Goal: Find contact information: Find contact information

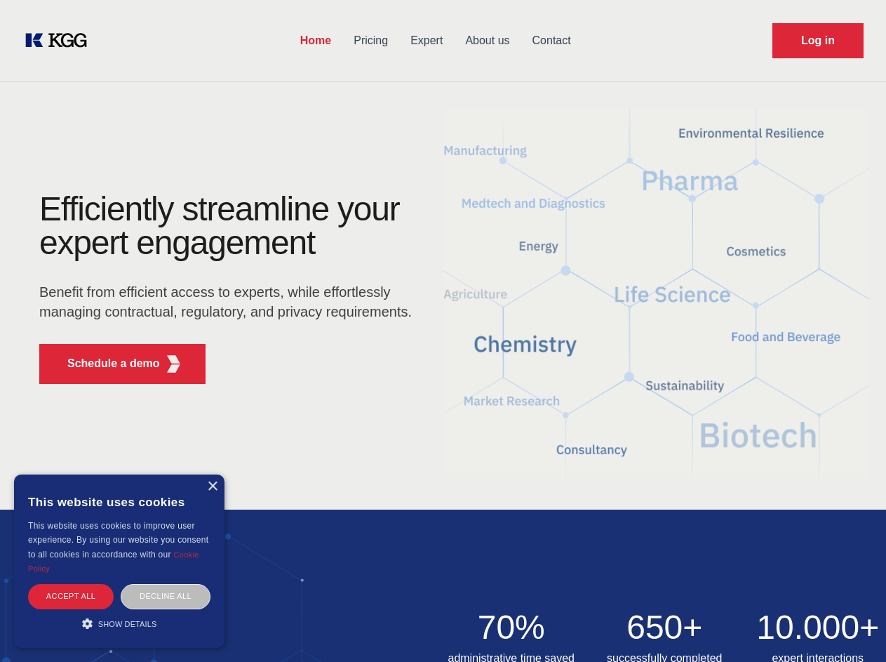
click at [443, 331] on div "Efficiently streamline your expert engagement Benefit from efficient access to …" at bounding box center [230, 293] width 427 height 203
click at [105, 363] on p "Schedule a demo" at bounding box center [113, 363] width 93 height 17
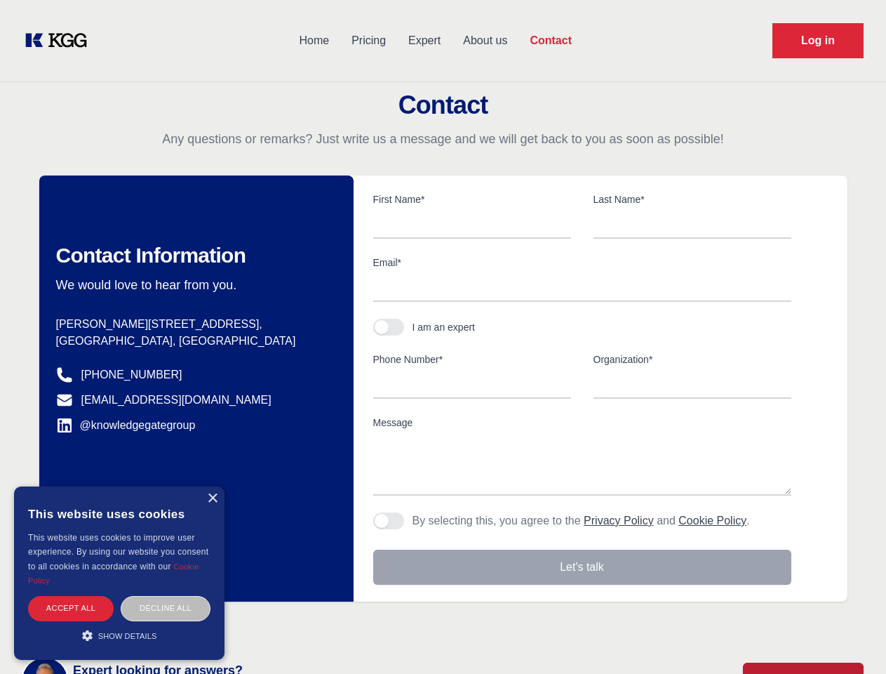
click at [212, 486] on div "× This website uses cookies This website uses cookies to improve user experienc…" at bounding box center [119, 572] width 211 height 173
click at [71, 596] on div "Accept all" at bounding box center [71, 608] width 86 height 25
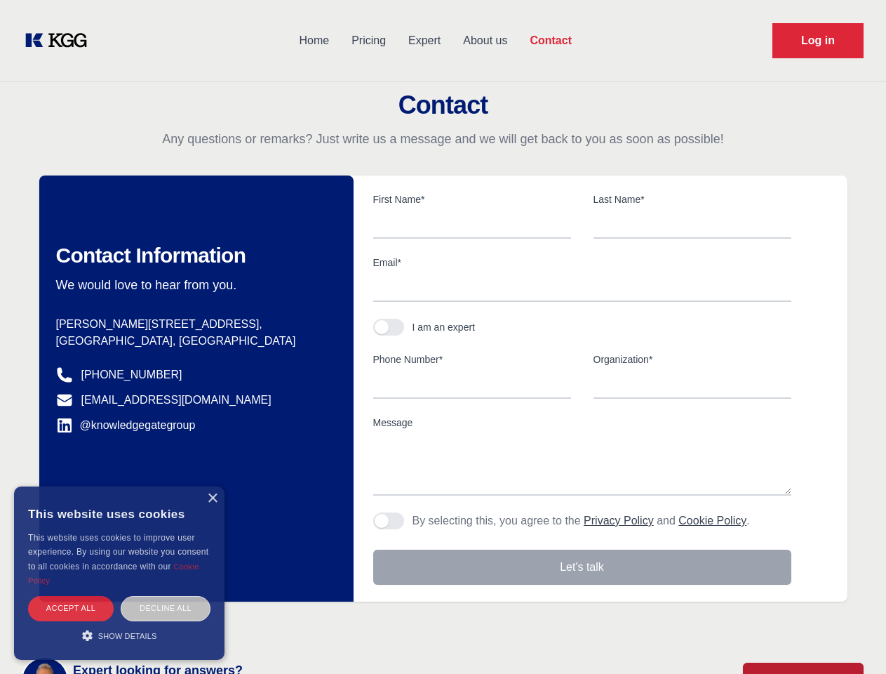
click at [166, 596] on div "Contact Information We would love to hear from you. Postal address [PERSON_NAME…" at bounding box center [196, 388] width 314 height 426
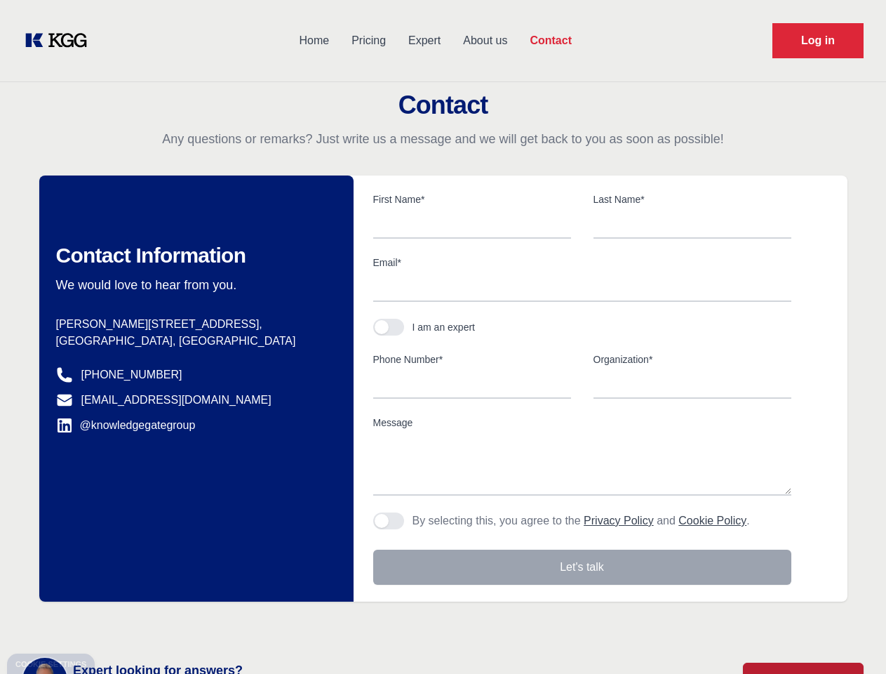
click at [119, 623] on main "Contact Any questions or remarks? Just write us a message and we will get back …" at bounding box center [443, 365] width 886 height 730
